Goal: Task Accomplishment & Management: Manage account settings

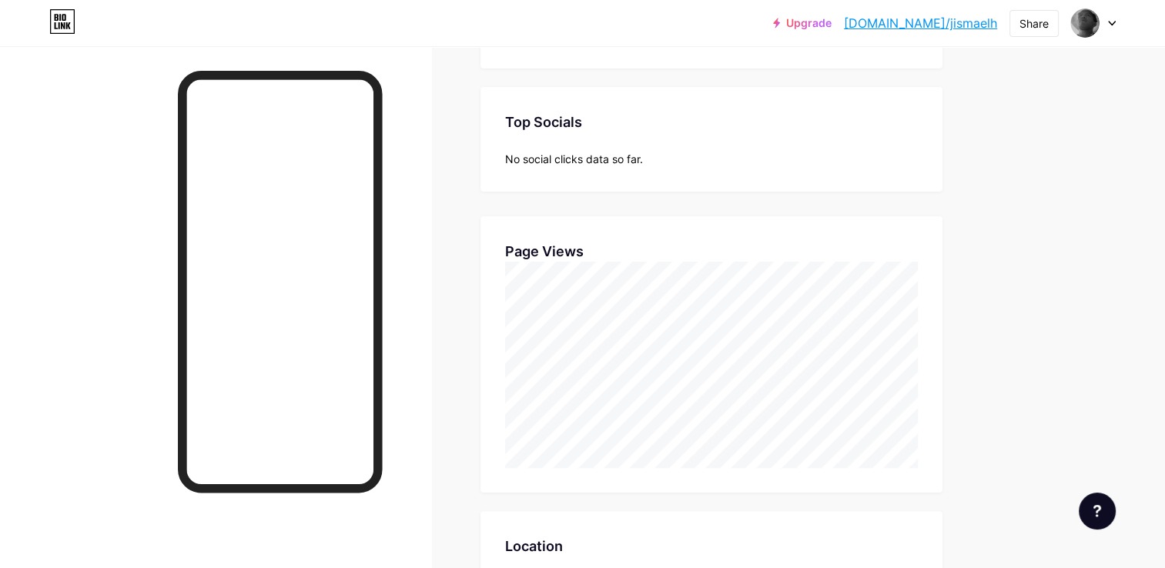
scroll to position [221, 0]
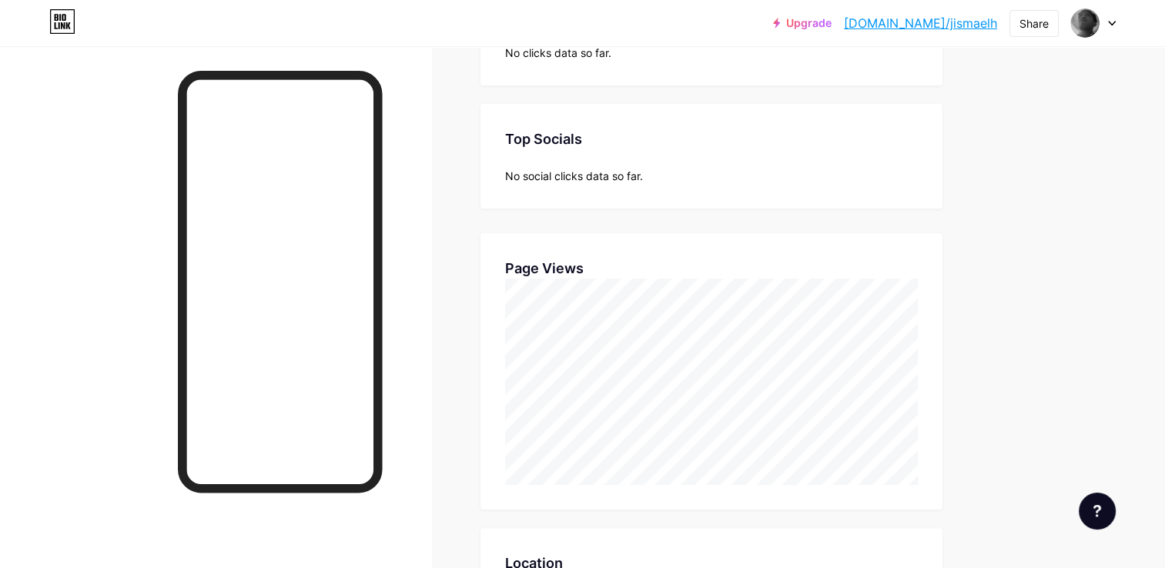
scroll to position [231, 0]
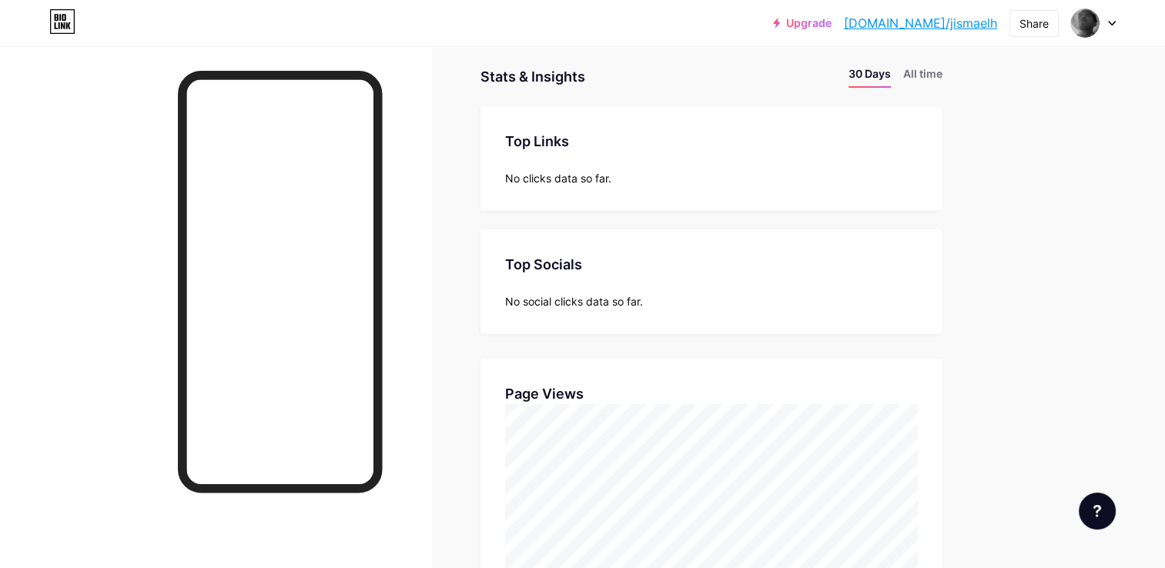
scroll to position [154, 0]
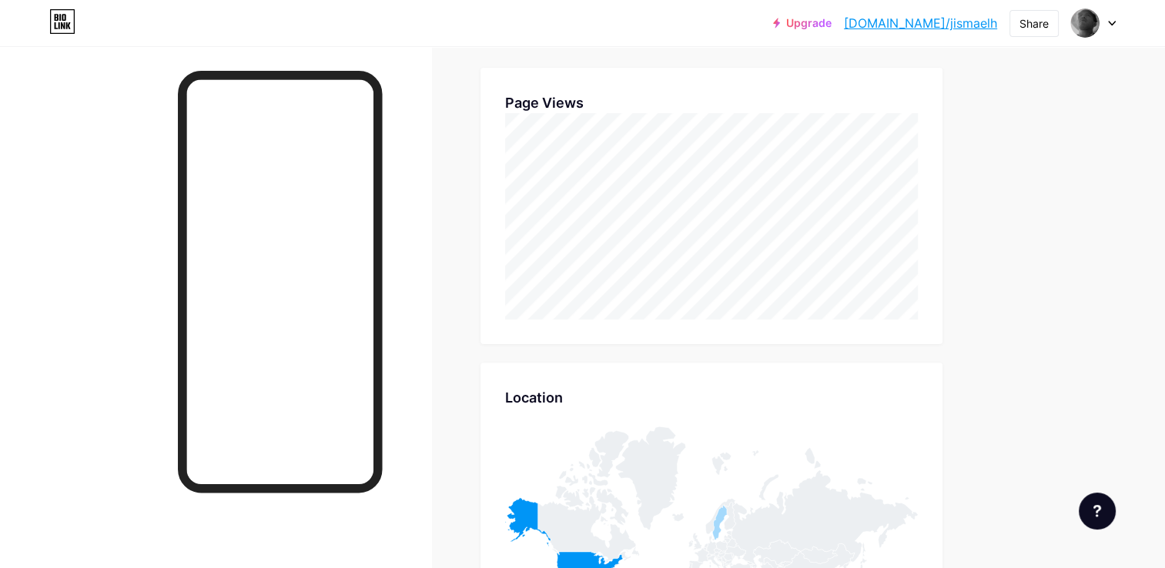
scroll to position [616, 0]
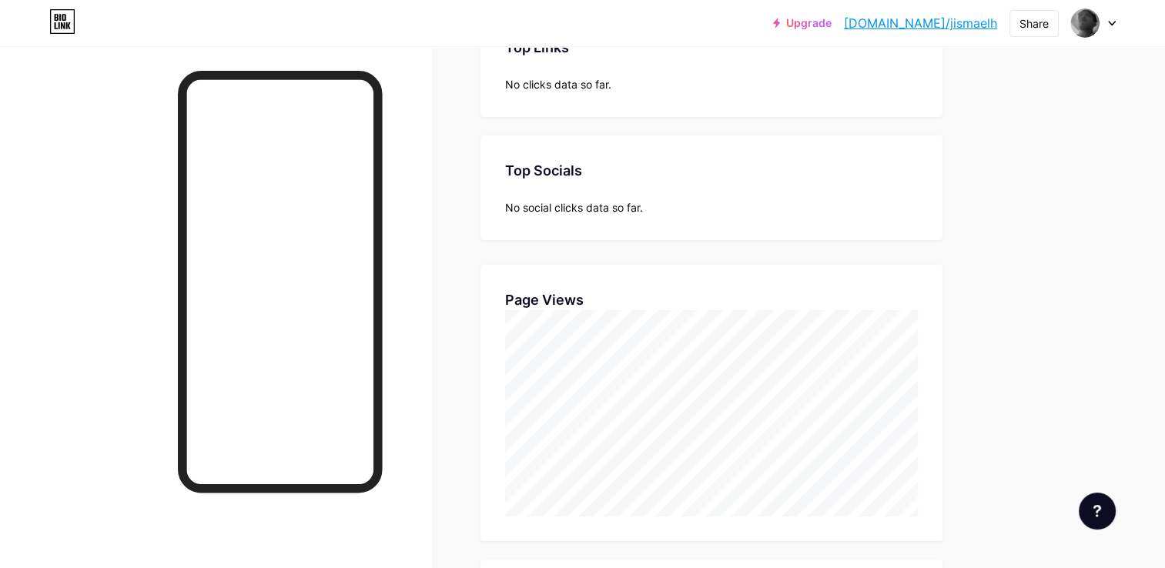
scroll to position [231, 0]
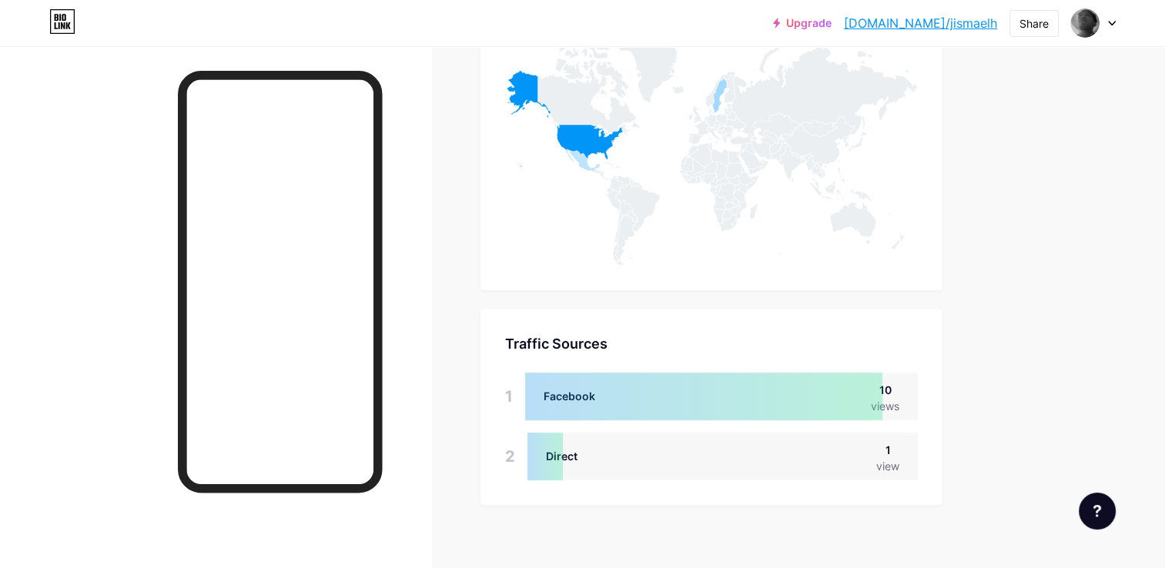
scroll to position [809, 0]
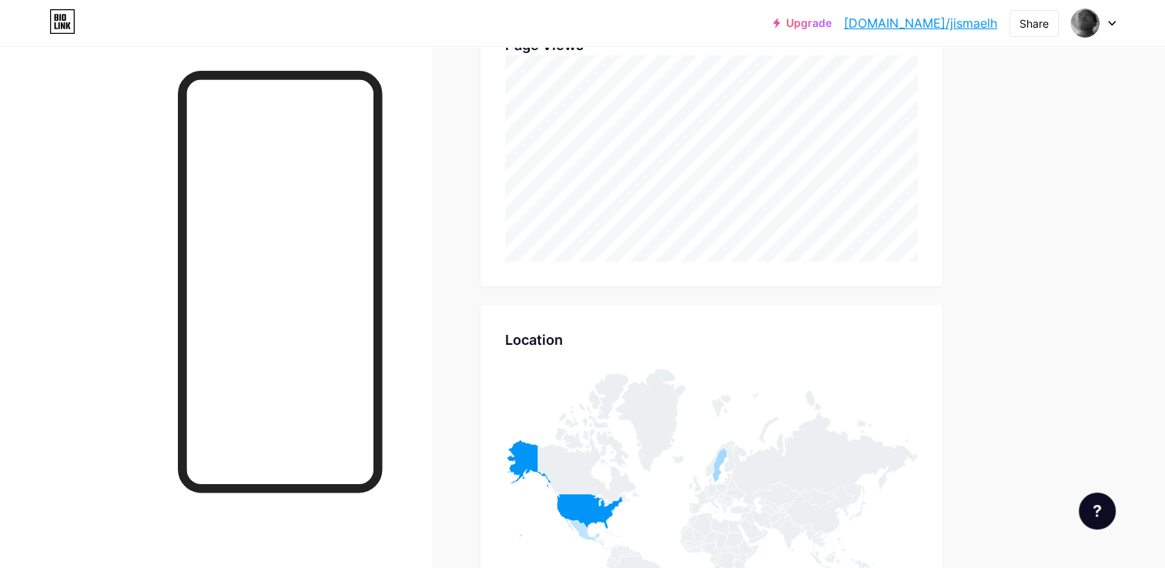
scroll to position [424, 0]
